Goal: Task Accomplishment & Management: Use online tool/utility

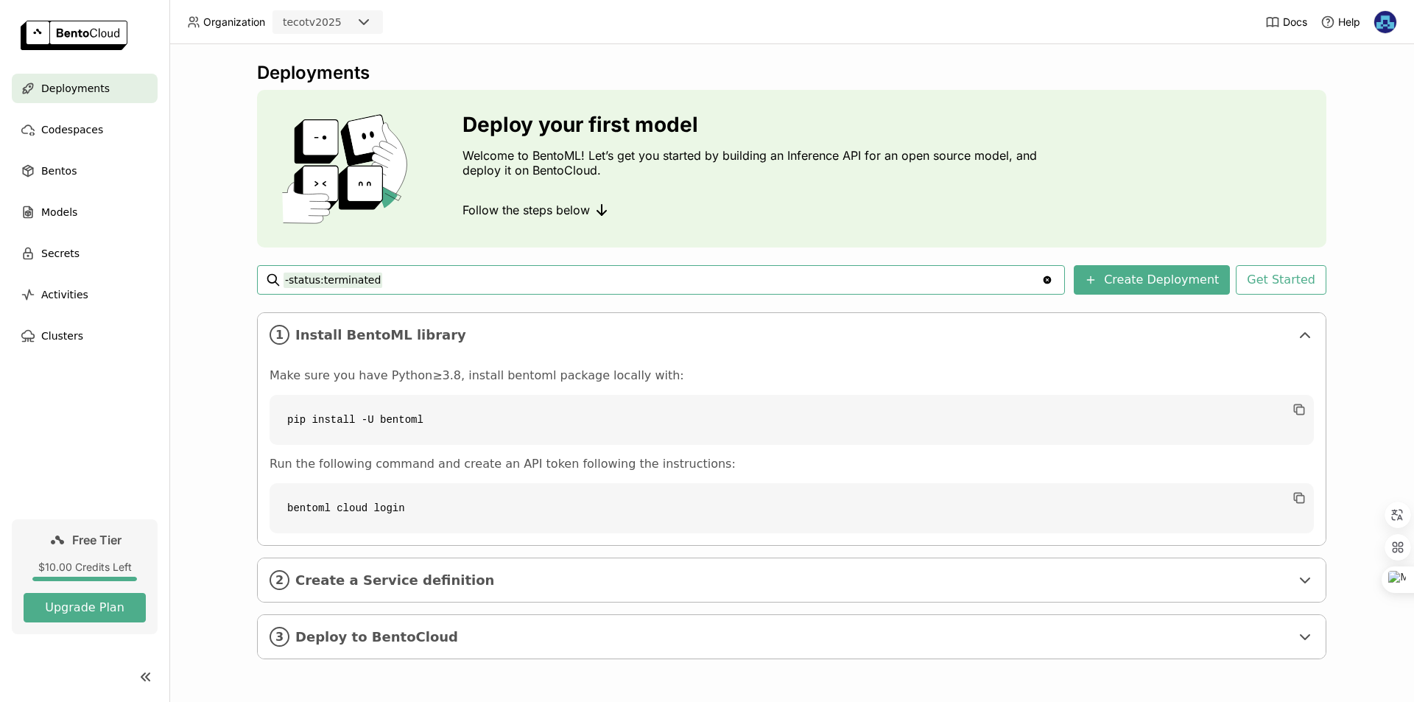
drag, startPoint x: 390, startPoint y: 280, endPoint x: 242, endPoint y: 283, distance: 148.1
click at [242, 283] on div "Deployments Deploy your first model Welcome to BentoML! Let’s get you started b…" at bounding box center [791, 373] width 1245 height 658
paste input "python -m venv bentoenv source bentoenv/bin/activate # (Windows'da: bentoenv\Sc…"
paste input "python -m venv bentoenv"
type input "python -m venv bentoenv"
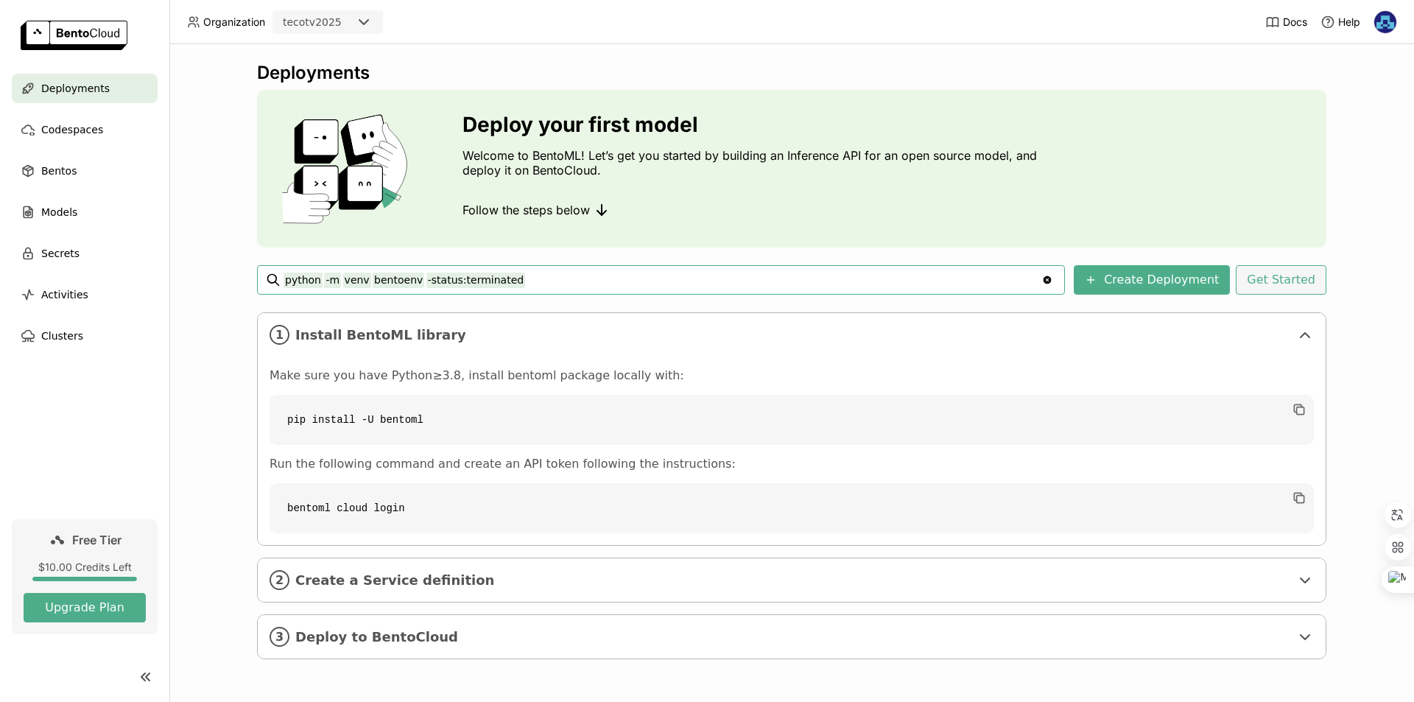
click at [1277, 282] on button "Get Started" at bounding box center [1281, 279] width 91 height 29
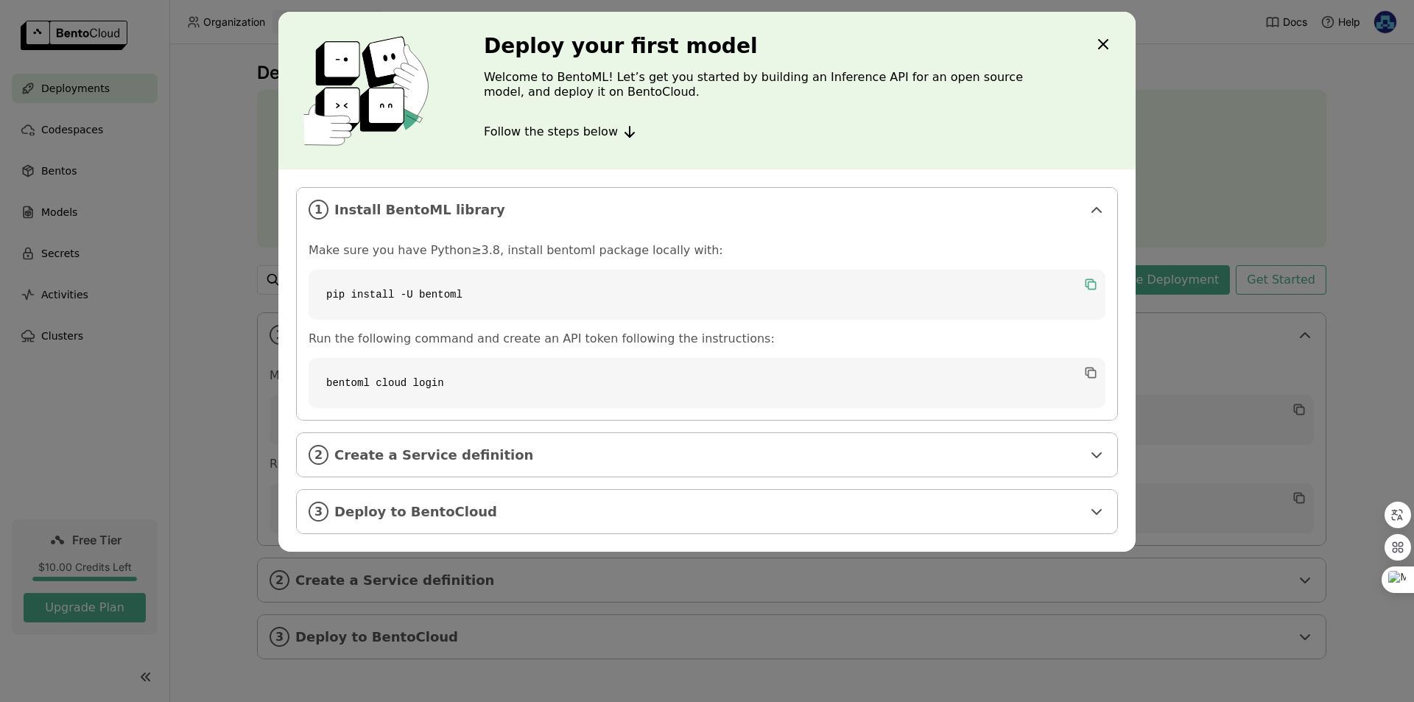
click at [1093, 283] on icon "dialog" at bounding box center [1092, 285] width 7 height 7
click at [718, 287] on code "pip install -U bentoml" at bounding box center [707, 295] width 797 height 50
click at [1101, 55] on div "Close" at bounding box center [1104, 45] width 18 height 21
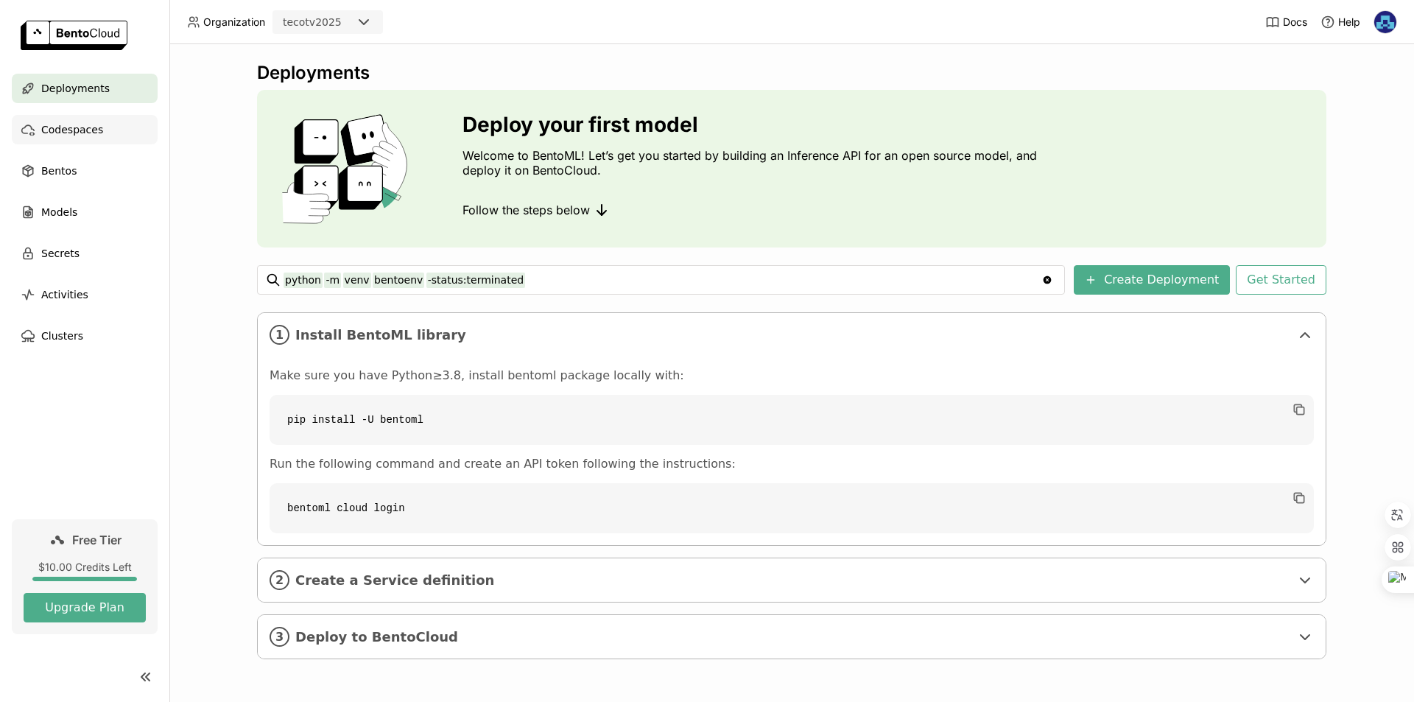
click at [84, 125] on span "Codespaces" at bounding box center [72, 130] width 62 height 18
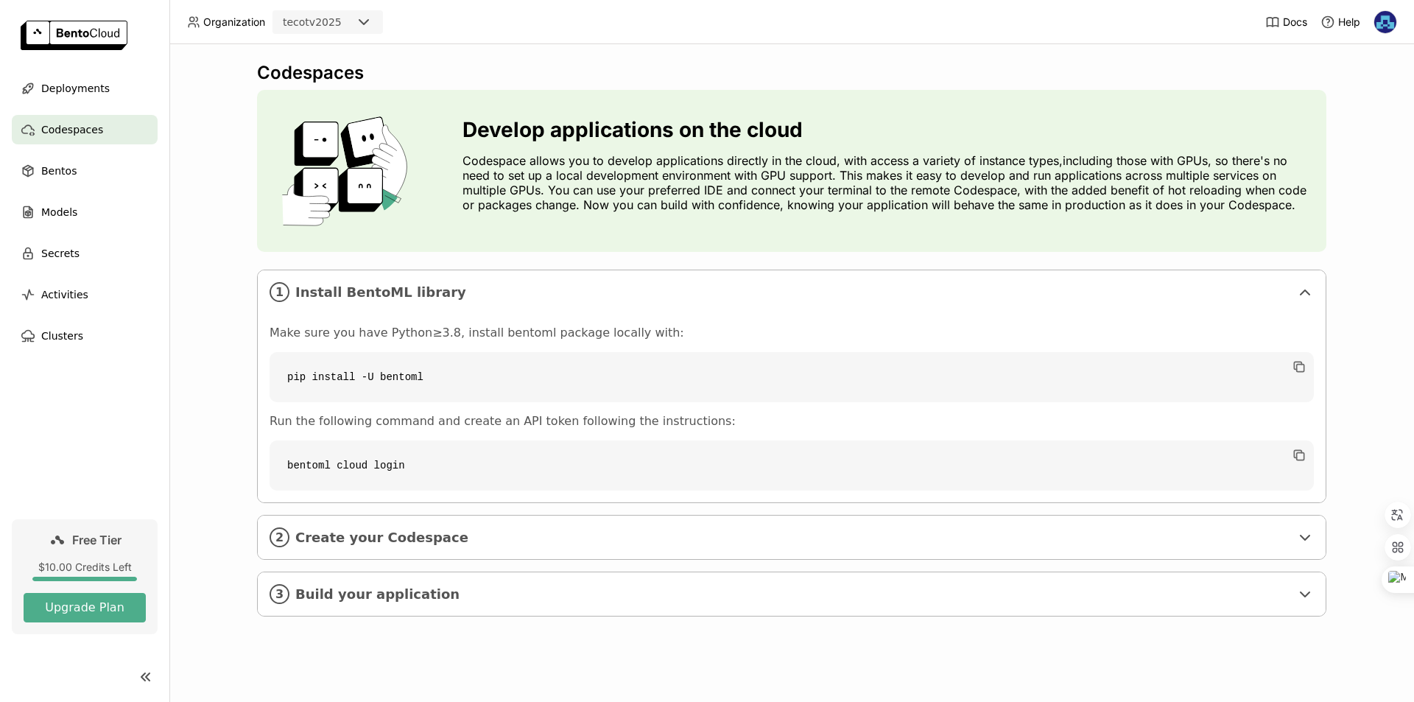
click at [385, 382] on code "pip install -U bentoml" at bounding box center [792, 377] width 1045 height 50
click at [445, 382] on code "pip install -U bentoml" at bounding box center [792, 377] width 1045 height 50
drag, startPoint x: 449, startPoint y: 382, endPoint x: 295, endPoint y: 381, distance: 154.7
click at [295, 381] on code "pip install -U bentoml" at bounding box center [792, 377] width 1045 height 50
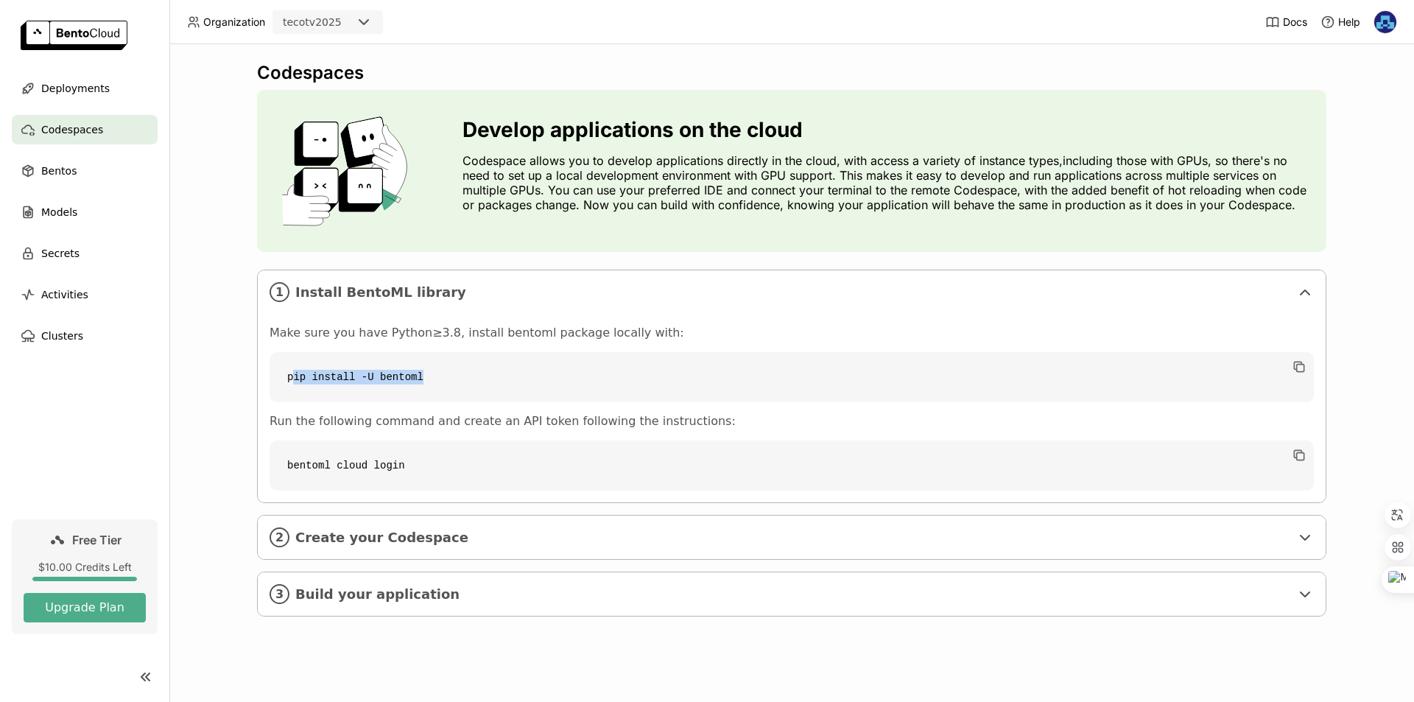
click at [320, 375] on code "pip install -U bentoml" at bounding box center [792, 377] width 1045 height 50
click at [62, 96] on span "Deployments" at bounding box center [75, 89] width 69 height 18
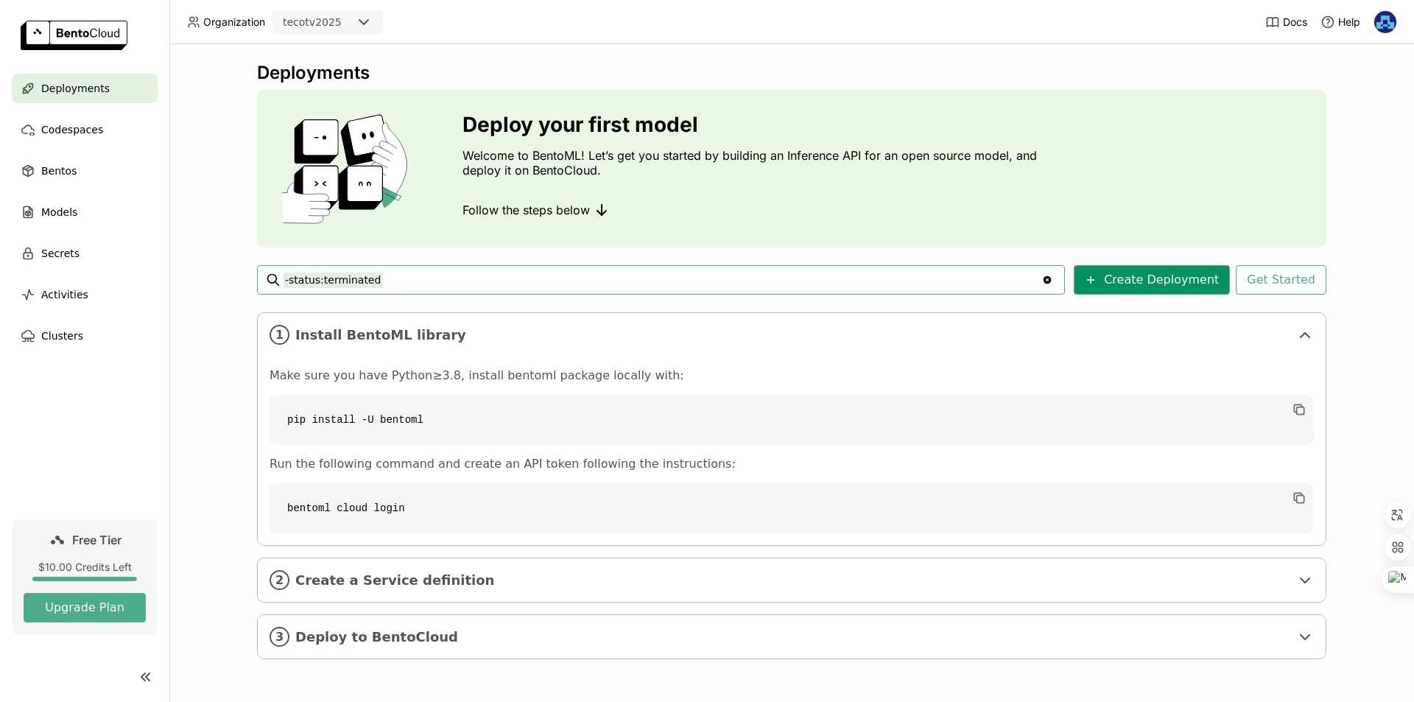
click at [1142, 278] on button "Create Deployment" at bounding box center [1152, 279] width 156 height 29
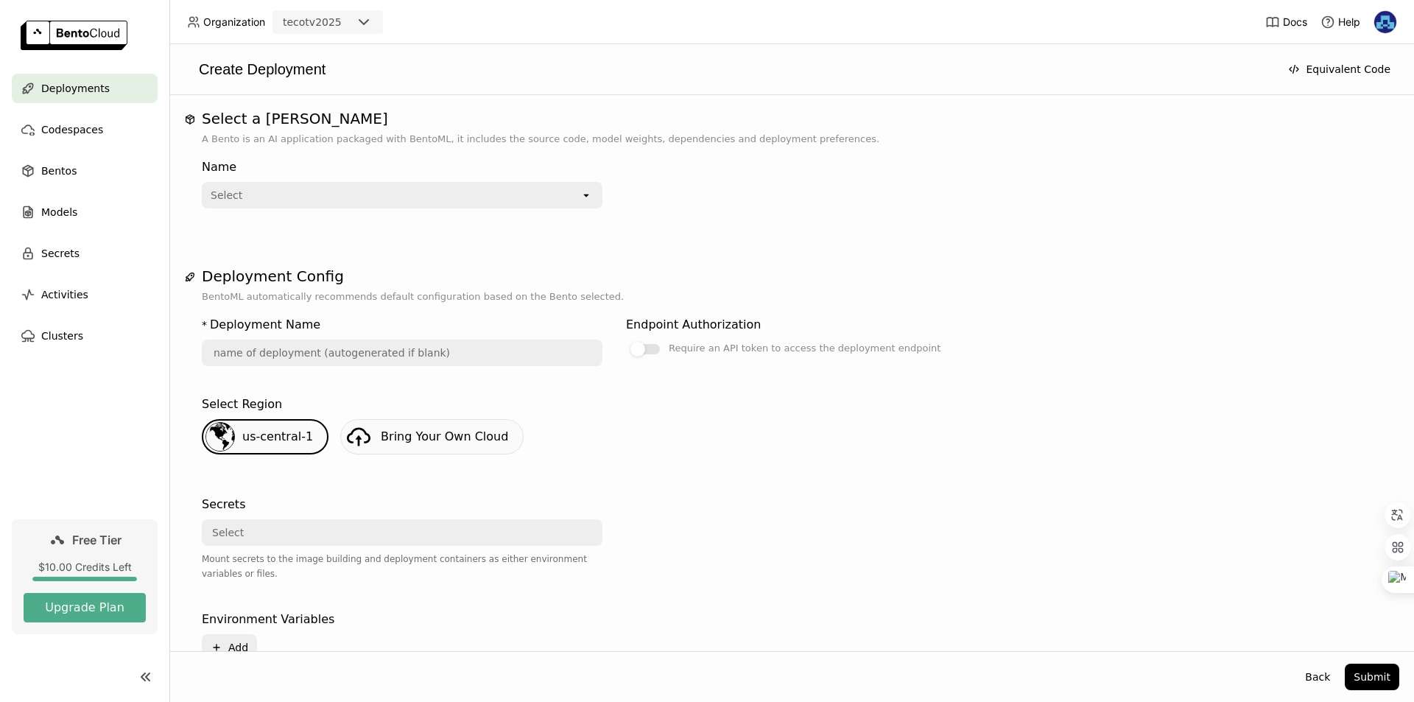
click at [592, 198] on icon "open" at bounding box center [586, 195] width 12 height 12
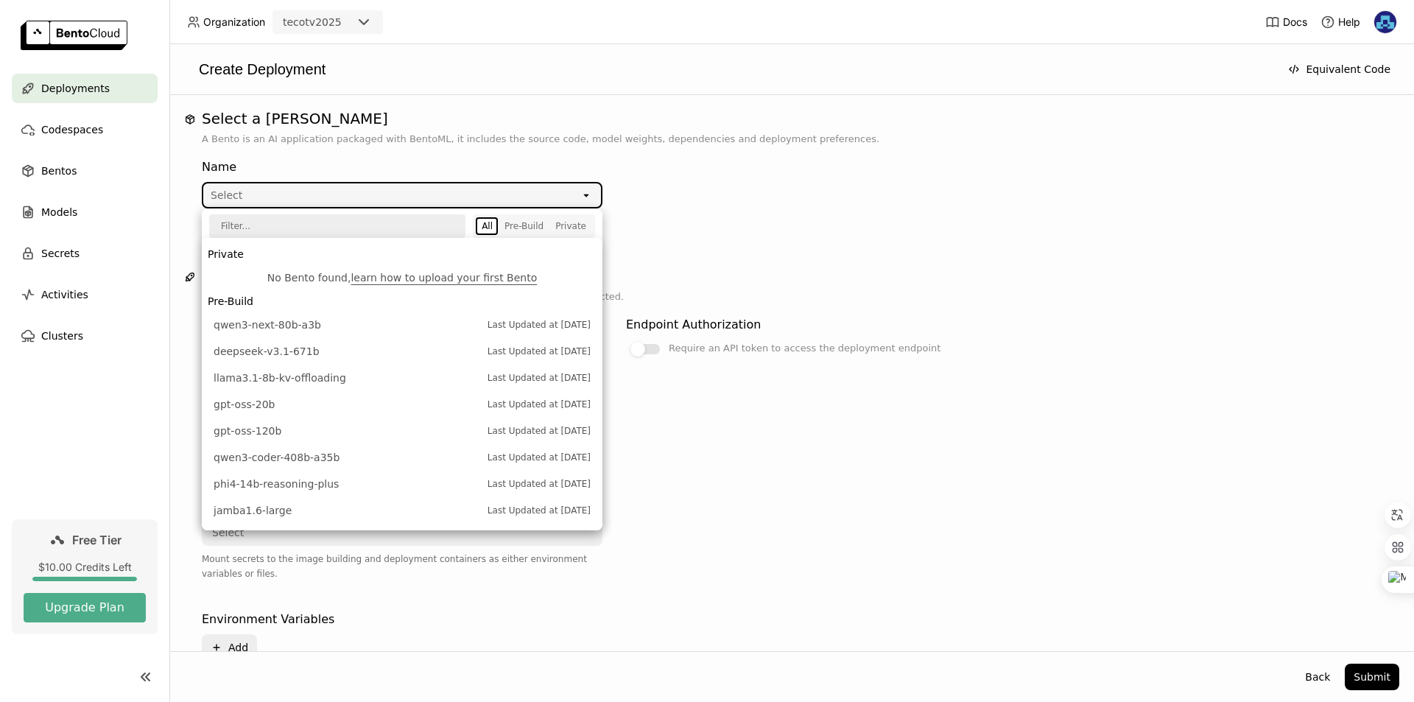
click at [592, 198] on icon "open" at bounding box center [586, 195] width 12 height 12
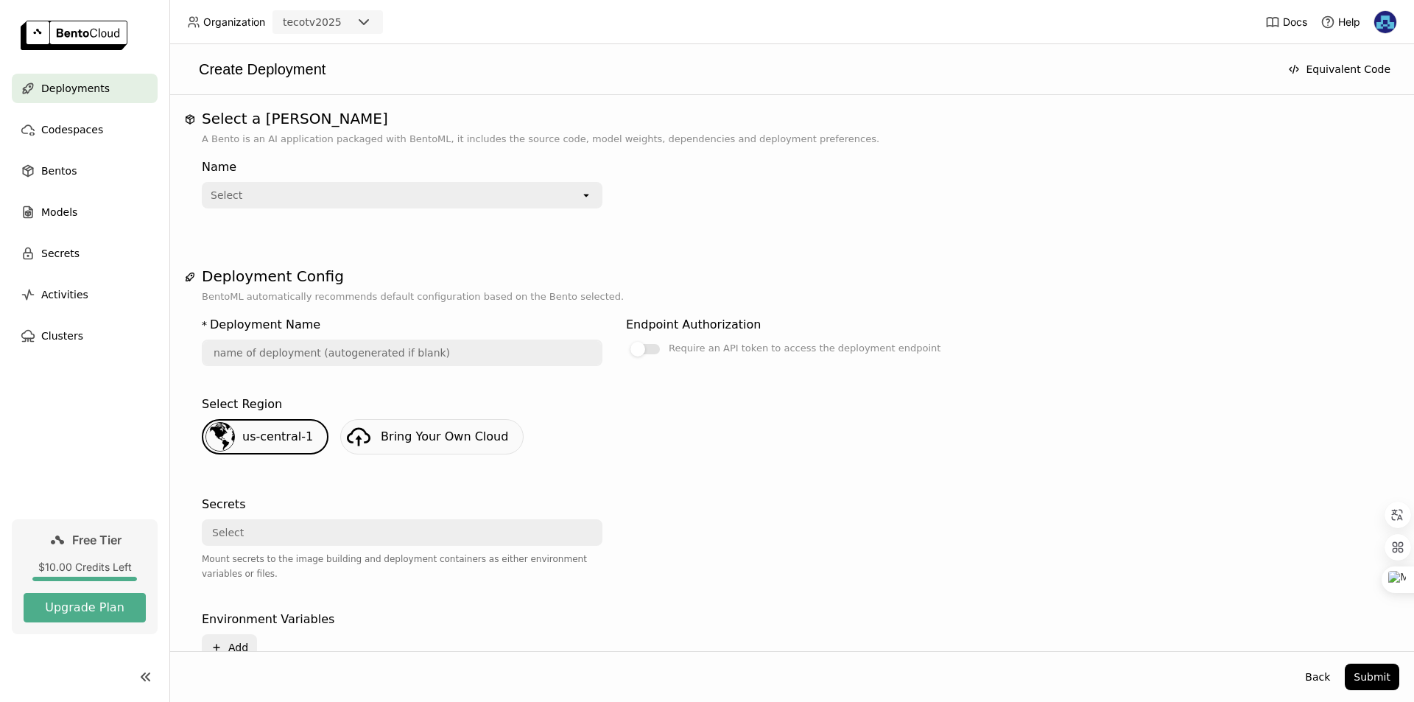
click at [679, 197] on div "Name Select open" at bounding box center [614, 180] width 825 height 56
click at [284, 120] on h1 "Select a [PERSON_NAME]" at bounding box center [792, 119] width 1180 height 18
click at [382, 194] on div "Select" at bounding box center [391, 195] width 377 height 24
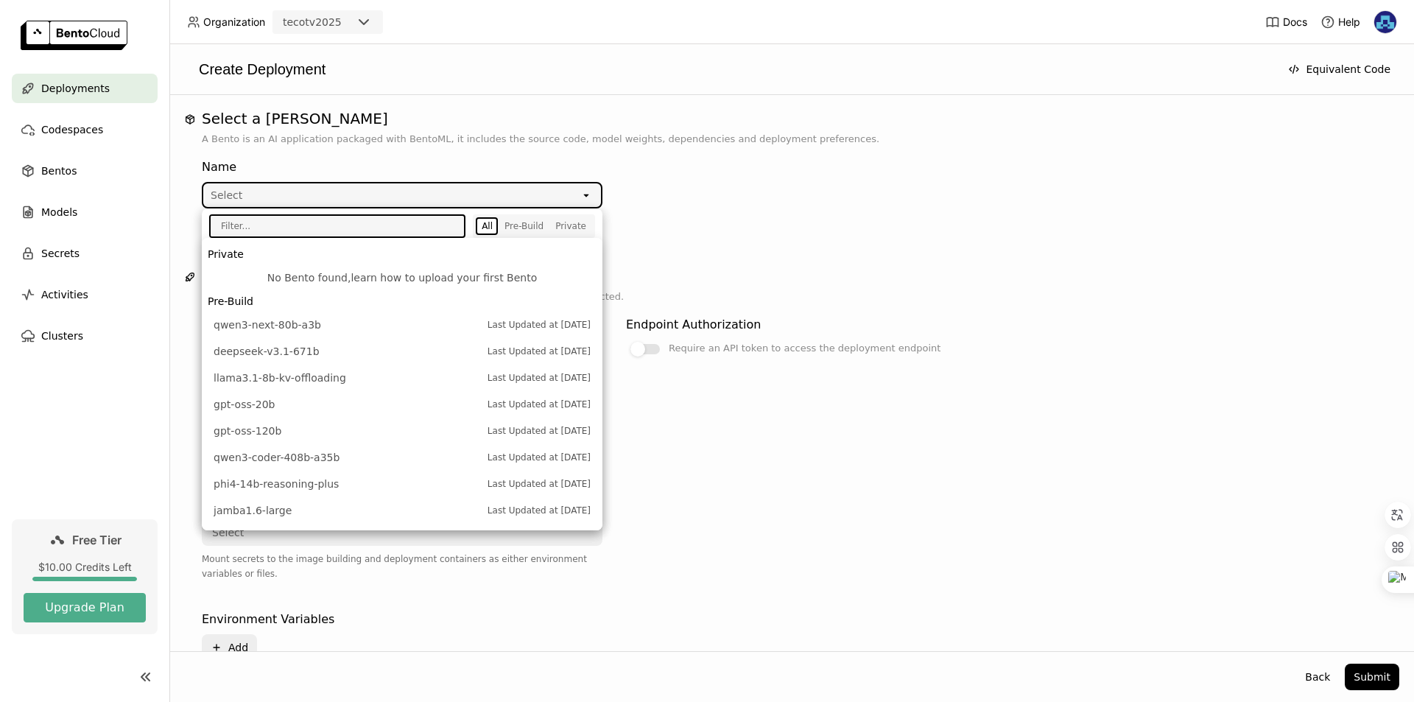
click at [432, 281] on link "learn how to upload your first Bento" at bounding box center [444, 278] width 186 height 12
click at [908, 207] on div "Name Select open" at bounding box center [614, 180] width 825 height 56
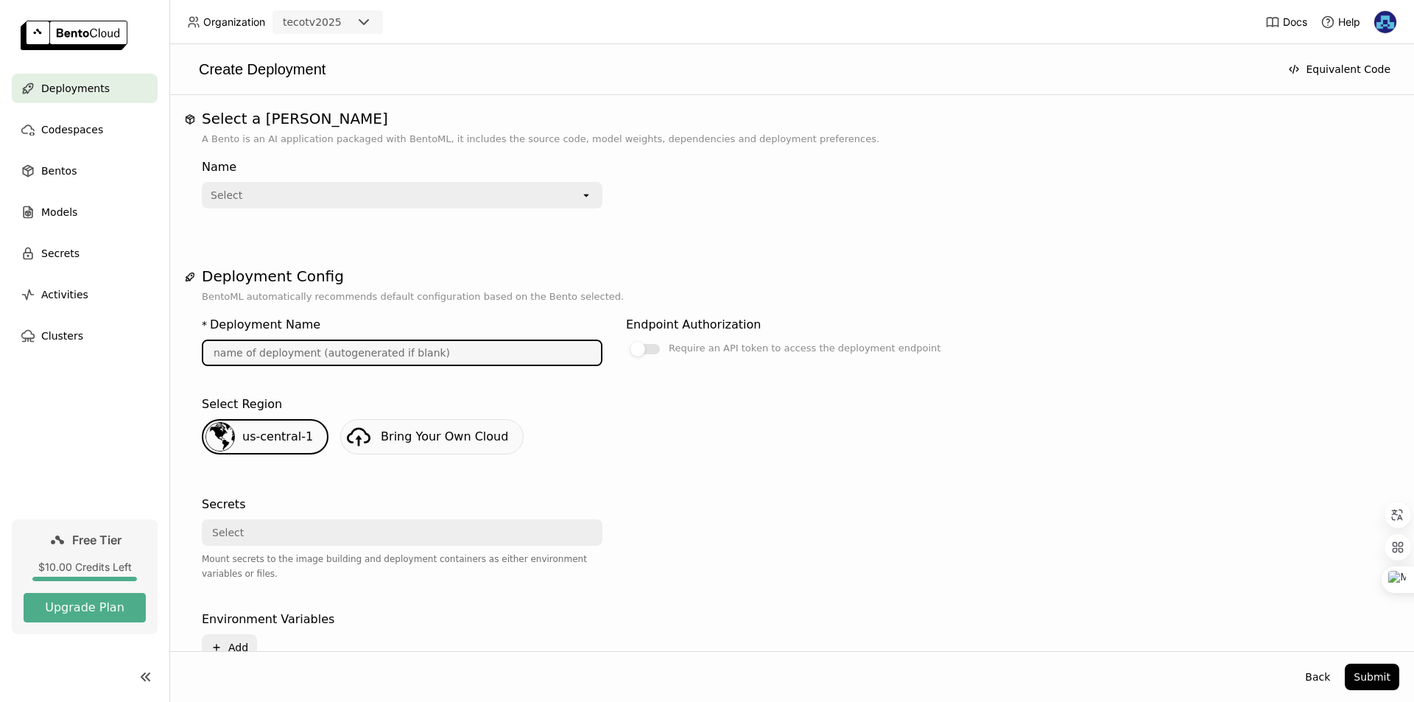
click at [273, 357] on input "text" at bounding box center [402, 353] width 398 height 24
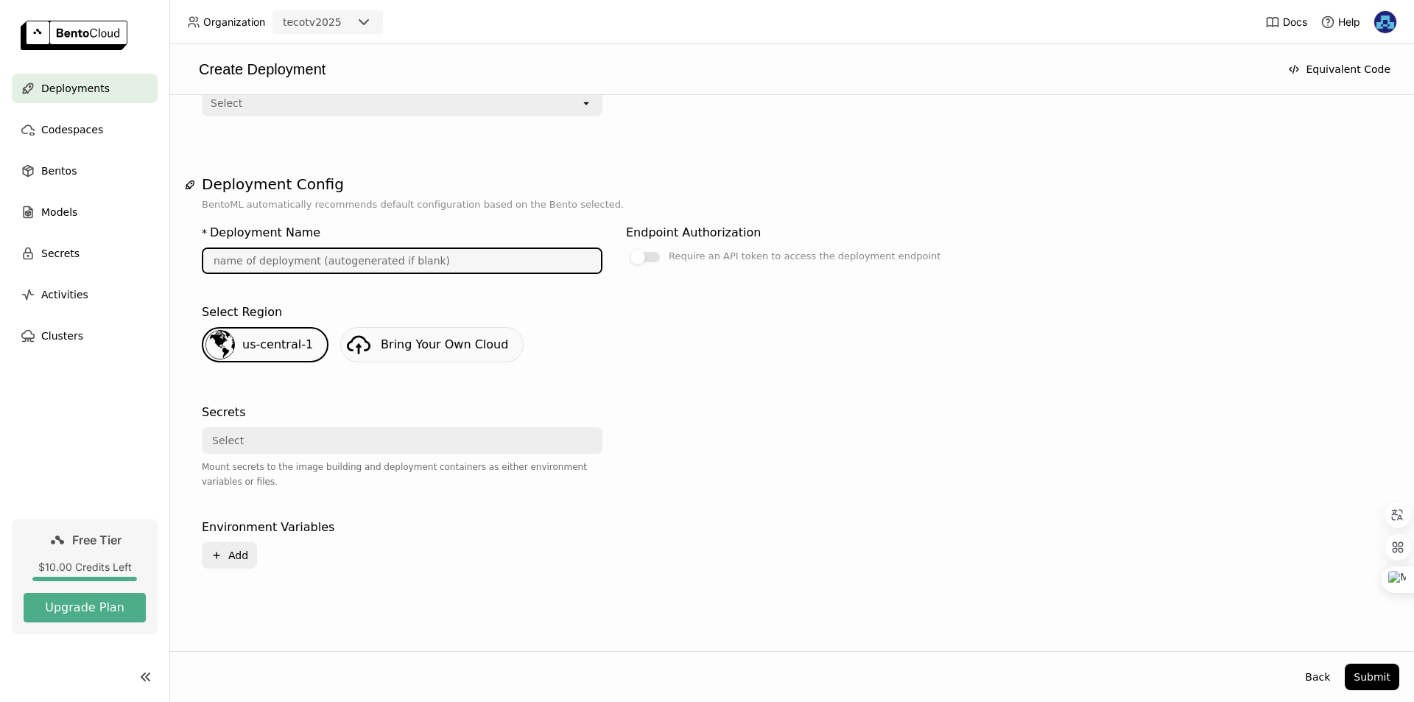
scroll to position [95, 0]
click at [227, 552] on button "Plus Add" at bounding box center [229, 552] width 55 height 27
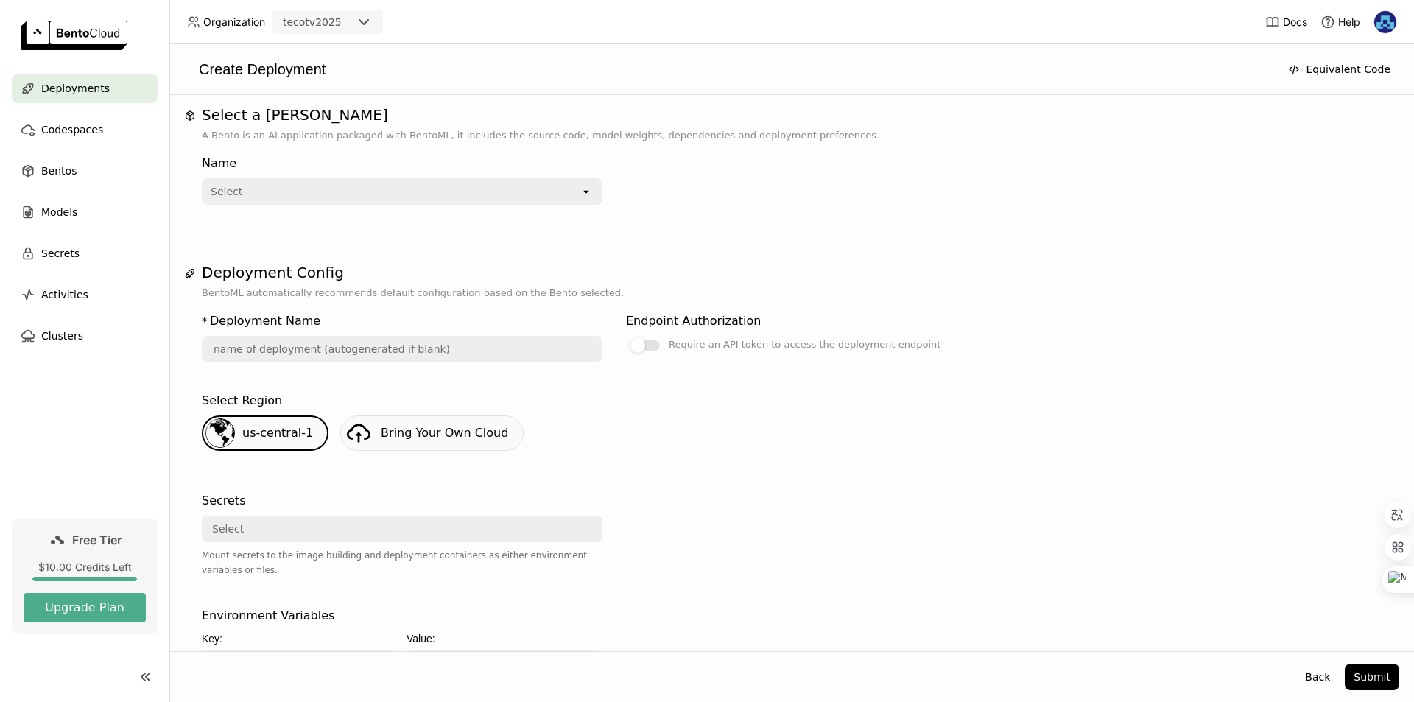
scroll to position [0, 0]
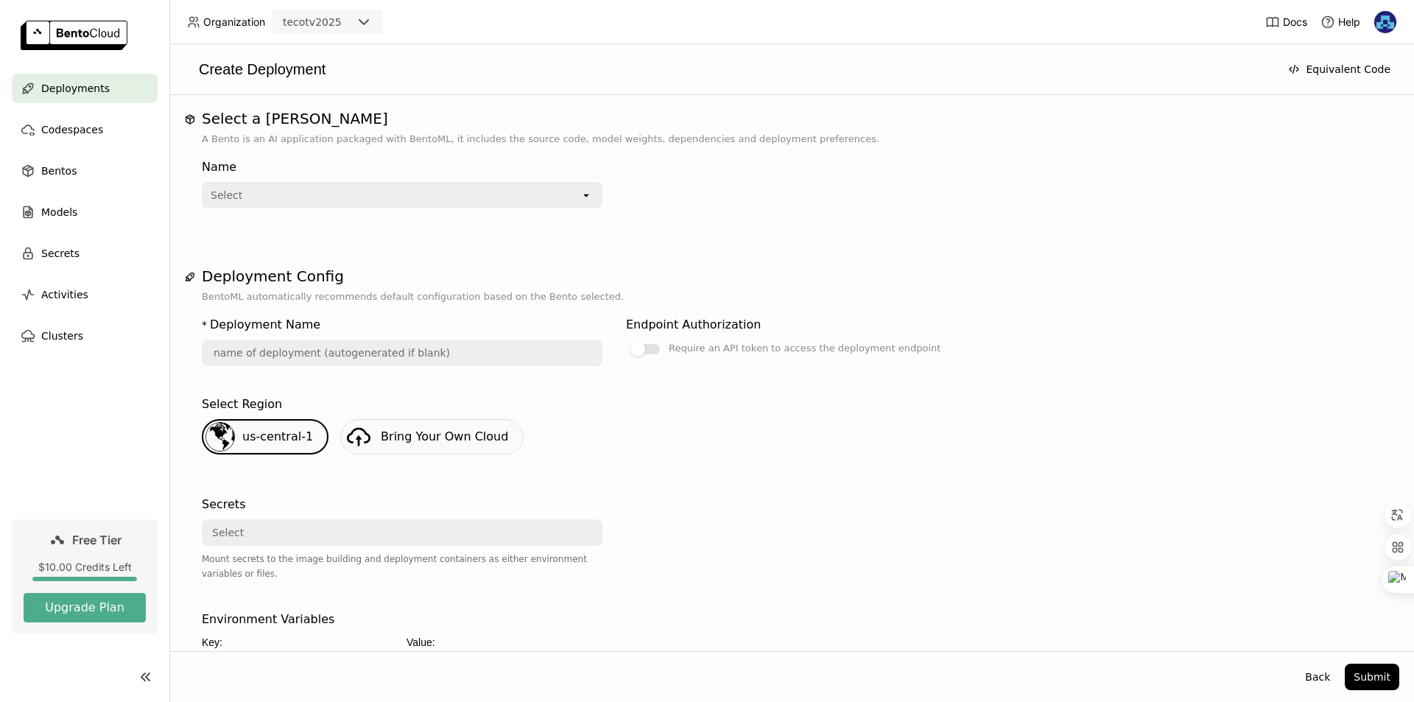
click at [1383, 29] on img at bounding box center [1386, 22] width 22 height 22
click at [1341, 138] on span "Logout" at bounding box center [1355, 139] width 32 height 13
